Goal: Task Accomplishment & Management: Use online tool/utility

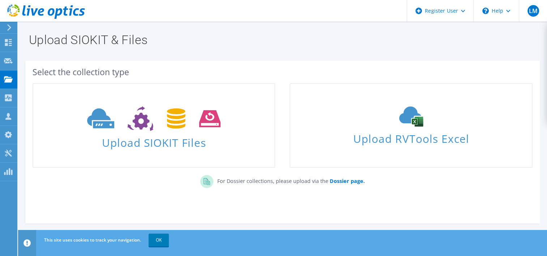
click at [170, 77] on div "Select the collection type" at bounding box center [282, 71] width 515 height 15
drag, startPoint x: 0, startPoint y: 0, endPoint x: 169, endPoint y: 76, distance: 185.3
click at [169, 76] on div "Select the collection type" at bounding box center [282, 71] width 515 height 15
click at [171, 75] on div "Select the collection type" at bounding box center [283, 72] width 500 height 8
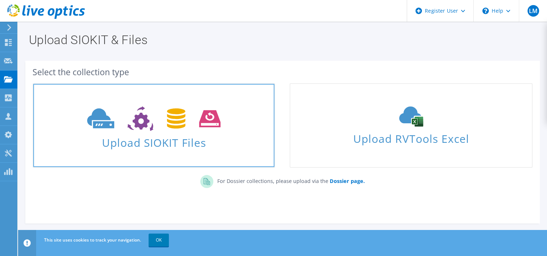
click at [171, 87] on link "Upload SIOKIT Files" at bounding box center [154, 125] width 243 height 85
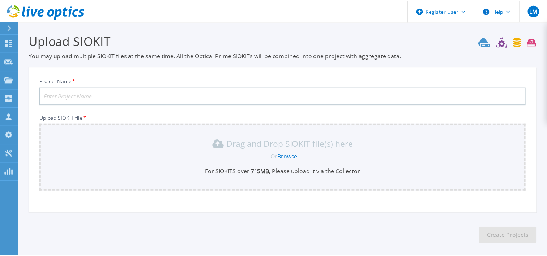
scroll to position [30, 0]
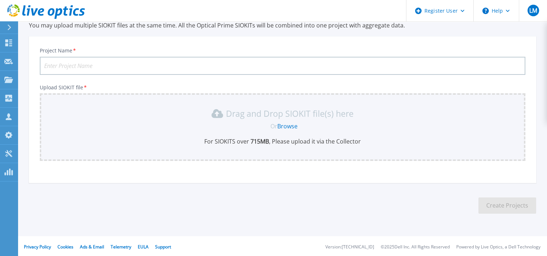
click at [172, 75] on div "Project Name * Upload SIOKIT file * Drag and Drop SIOKIT file(s) here Or Browse…" at bounding box center [282, 112] width 507 height 142
click at [356, 64] on input "Project Name *" at bounding box center [283, 66] width 486 height 18
type input "FSI Global"
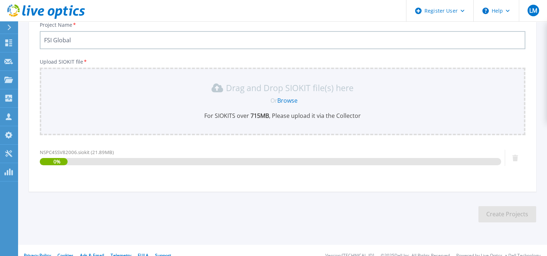
scroll to position [66, 0]
